Goal: Task Accomplishment & Management: Use online tool/utility

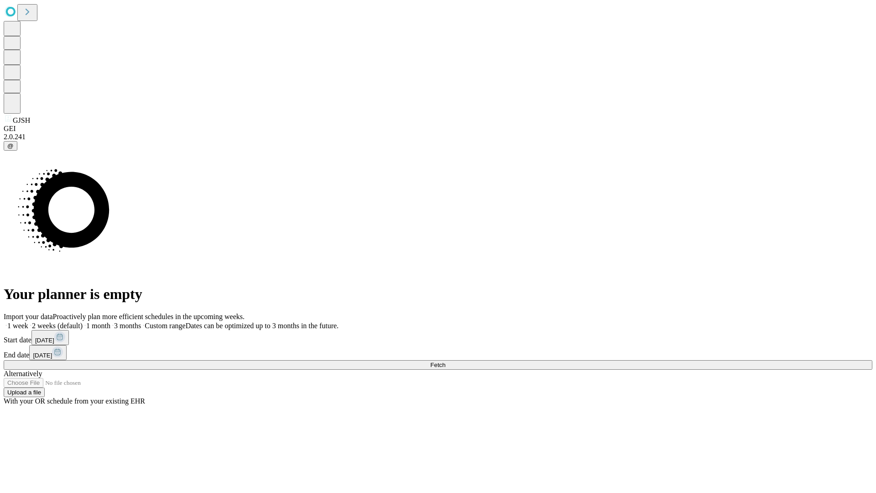
click at [445, 362] on span "Fetch" at bounding box center [437, 365] width 15 height 7
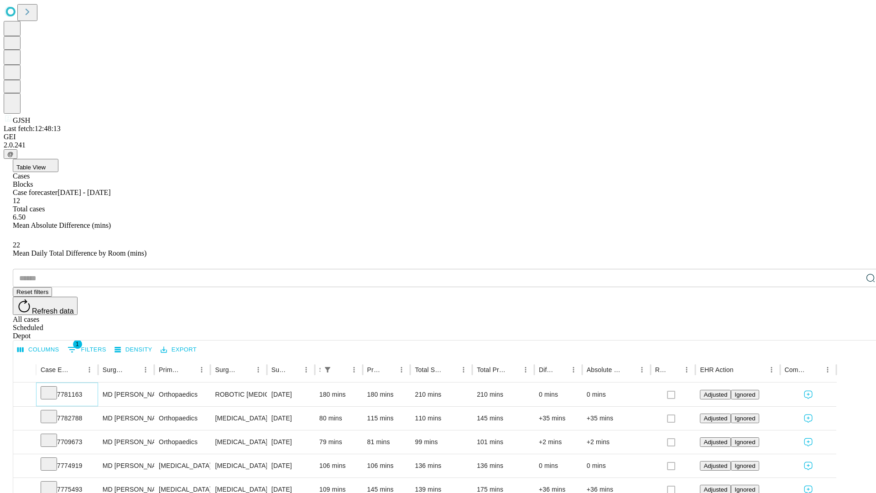
click at [53, 388] on icon at bounding box center [48, 392] width 9 height 9
